Goal: Information Seeking & Learning: Learn about a topic

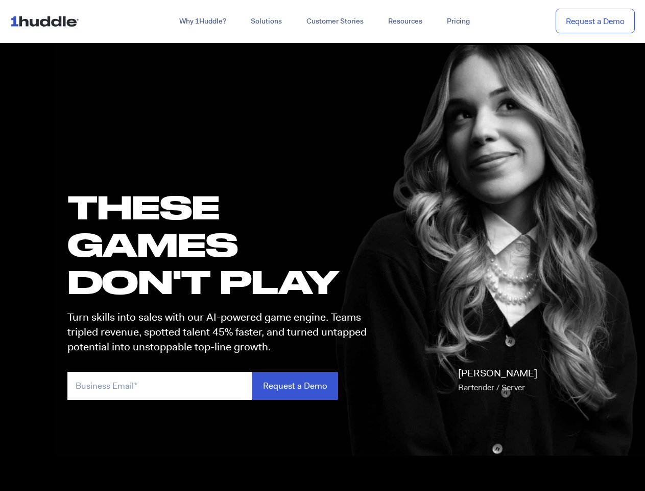
click at [322, 245] on h1 "these GAMES DON'T PLAY" at bounding box center [221, 244] width 309 height 112
click at [202, 21] on link "Why 1Huddle?" at bounding box center [203, 21] width 72 height 18
click at [266, 21] on link "Solutions" at bounding box center [267, 21] width 56 height 18
click at [405, 21] on link "Resources" at bounding box center [405, 21] width 59 height 18
click at [222, 385] on input "email" at bounding box center [159, 386] width 185 height 28
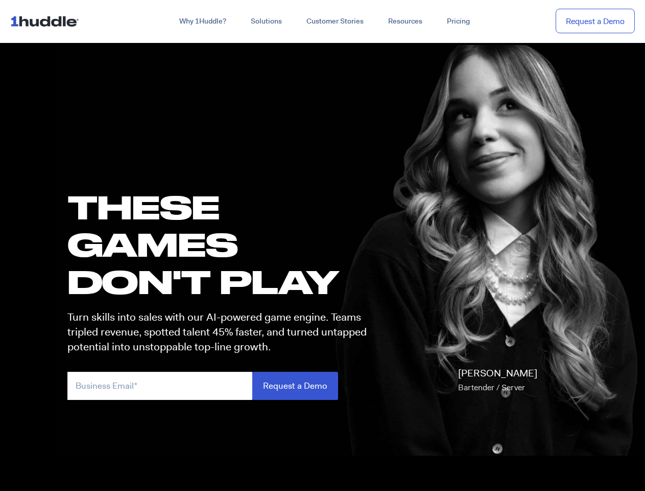
click at [295, 385] on input "Request a Demo" at bounding box center [295, 386] width 86 height 28
